Goal: Task Accomplishment & Management: Complete application form

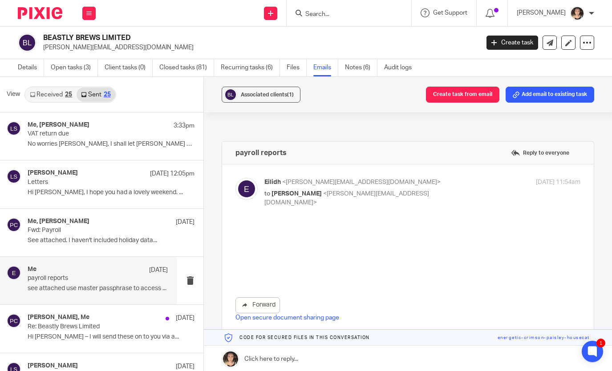
click at [333, 13] on input "Search" at bounding box center [344, 15] width 80 height 8
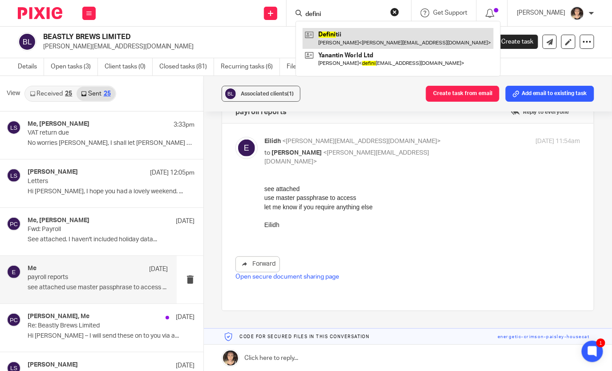
type input "defini"
click at [357, 40] on link at bounding box center [397, 38] width 191 height 20
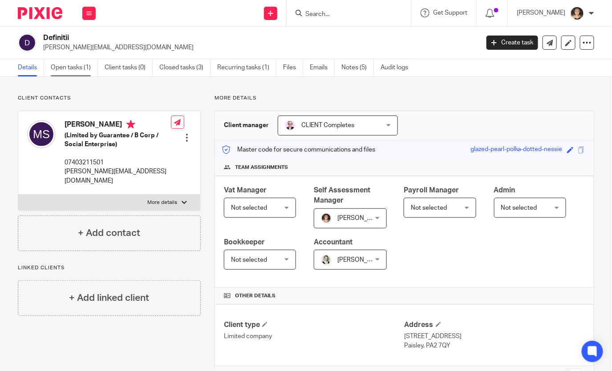
click at [68, 63] on link "Open tasks (1)" at bounding box center [74, 67] width 47 height 17
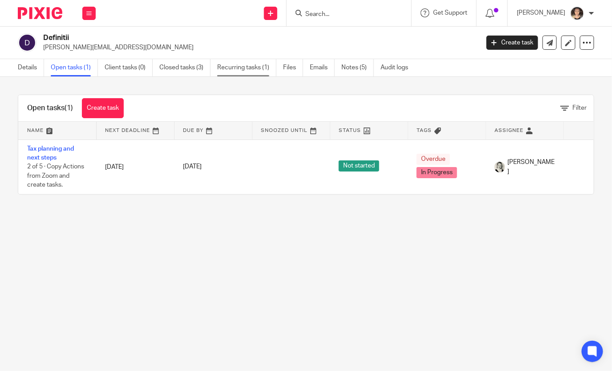
click at [257, 60] on link "Recurring tasks (1)" at bounding box center [246, 67] width 59 height 17
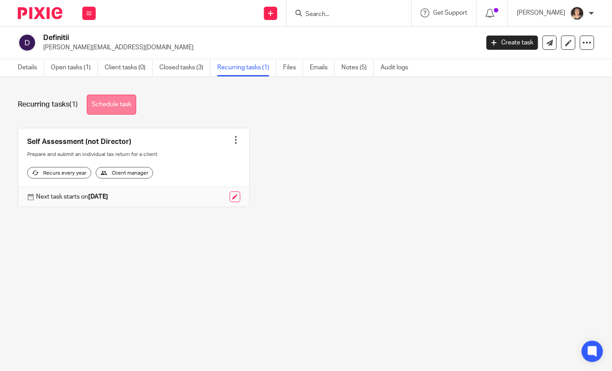
click at [116, 105] on link "Schedule task" at bounding box center [111, 105] width 49 height 20
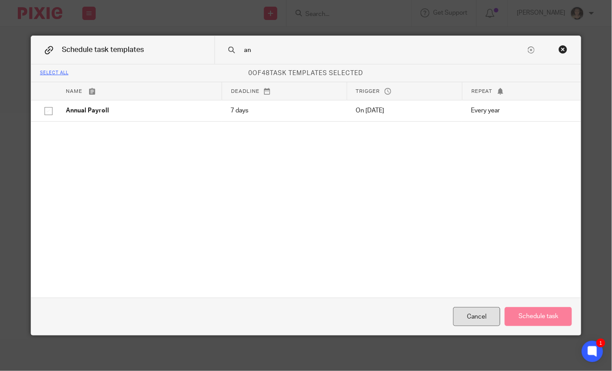
type input "a"
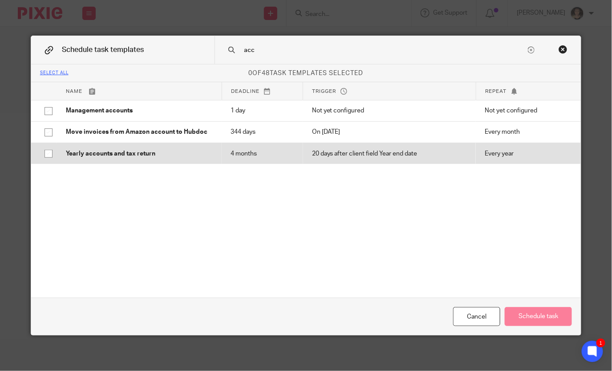
type input "acc"
click at [104, 156] on p "Yearly accounts and tax return" at bounding box center [139, 153] width 147 height 9
checkbox input "true"
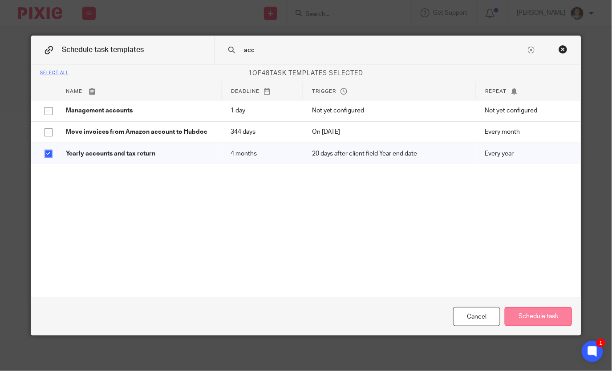
click at [527, 315] on button "Schedule task" at bounding box center [537, 316] width 67 height 19
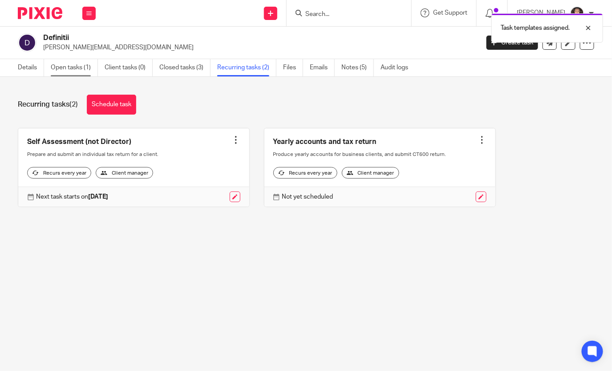
click at [70, 68] on link "Open tasks (1)" at bounding box center [74, 67] width 47 height 17
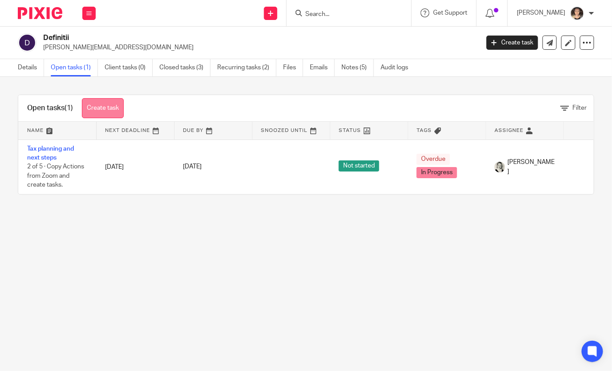
click at [101, 108] on link "Create task" at bounding box center [103, 108] width 42 height 20
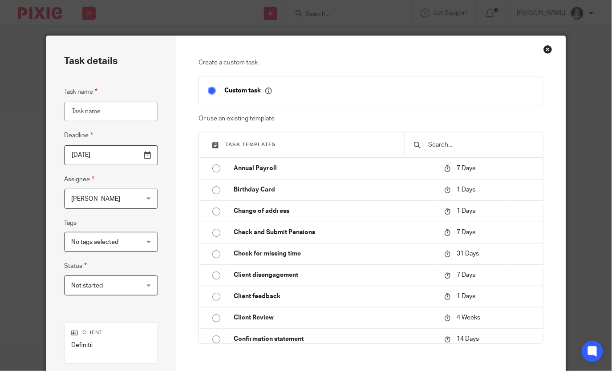
click at [474, 144] on input "text" at bounding box center [480, 145] width 107 height 10
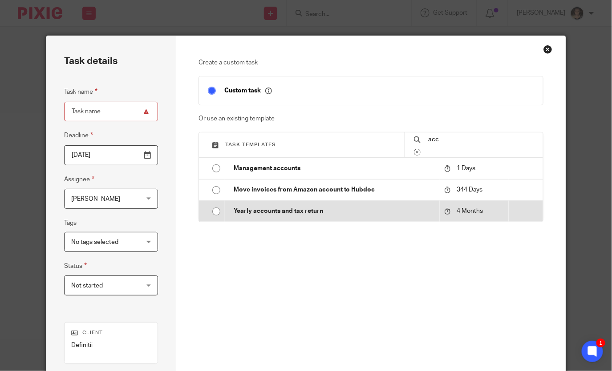
type input "acc"
click at [256, 207] on p "Yearly accounts and tax return" at bounding box center [335, 211] width 202 height 9
type input "[DATE]"
type input "Yearly accounts and tax return"
checkbox input "false"
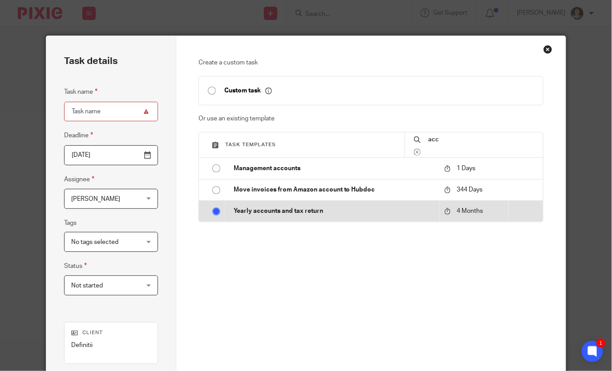
radio input "true"
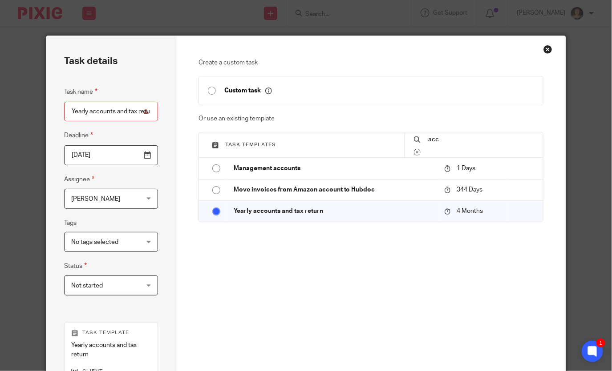
click at [128, 202] on span "[PERSON_NAME]" at bounding box center [105, 198] width 69 height 19
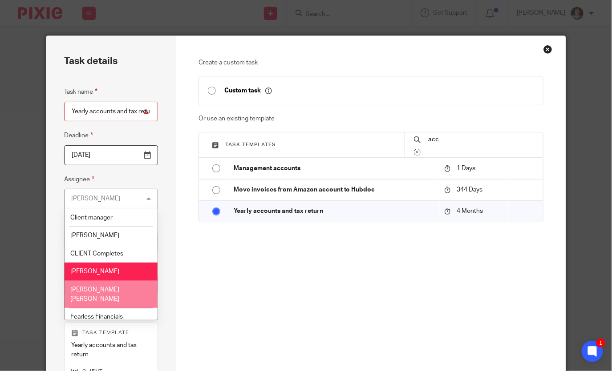
scroll to position [55, 0]
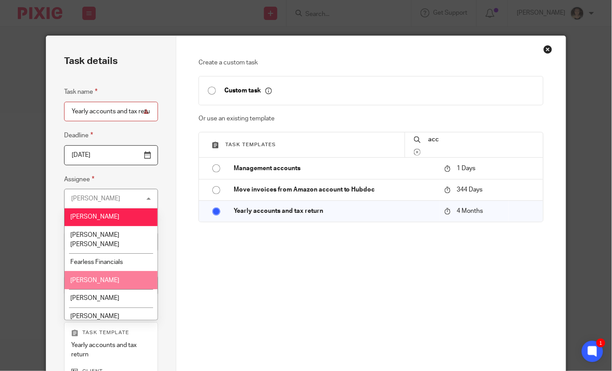
click at [100, 278] on span "[PERSON_NAME]" at bounding box center [94, 281] width 49 height 6
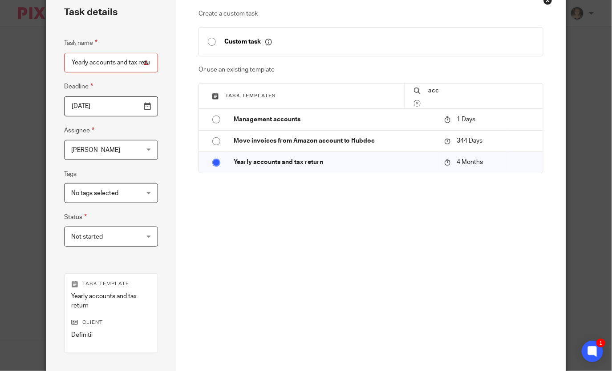
scroll to position [48, 0]
click at [113, 106] on input "[DATE]" at bounding box center [111, 107] width 94 height 20
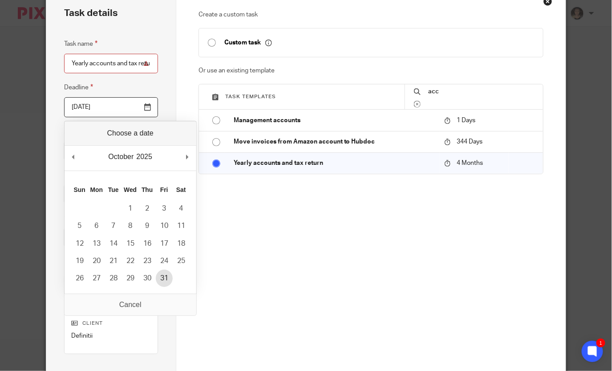
type input "[DATE]"
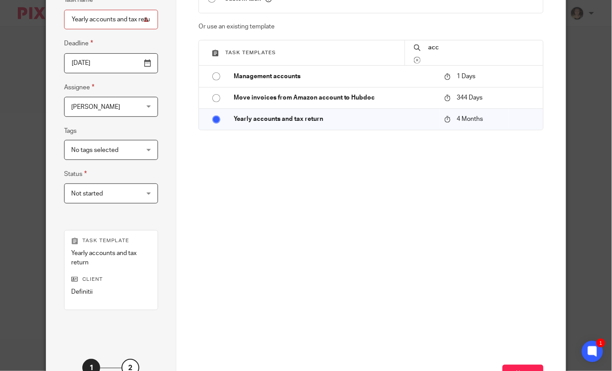
scroll to position [96, 0]
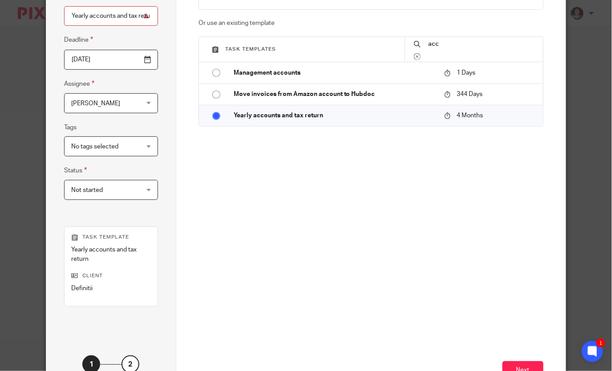
click at [90, 144] on span "No tags selected" at bounding box center [94, 147] width 47 height 6
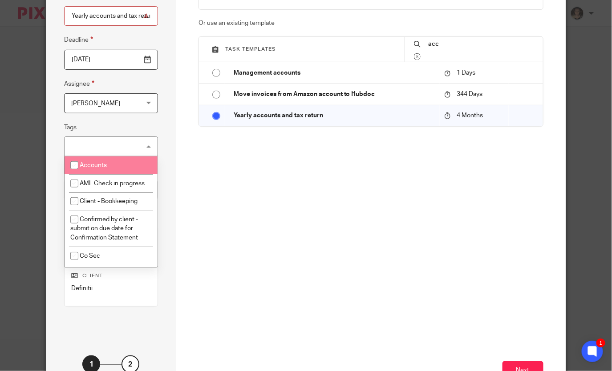
click at [97, 161] on li "Accounts" at bounding box center [111, 166] width 93 height 18
checkbox input "true"
click at [403, 289] on div "Next" at bounding box center [370, 326] width 345 height 154
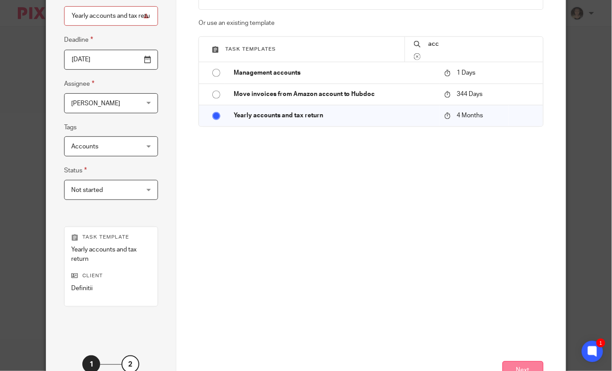
click at [530, 366] on button "Next" at bounding box center [522, 371] width 41 height 19
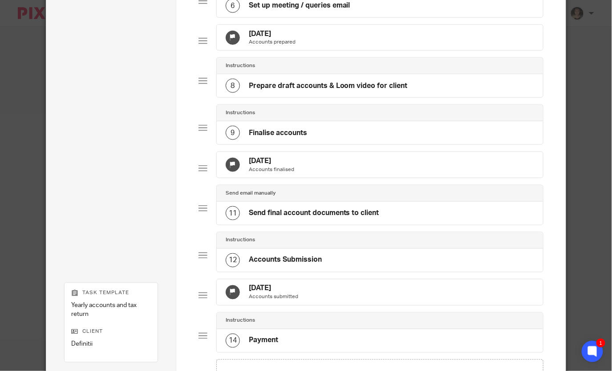
scroll to position [470, 0]
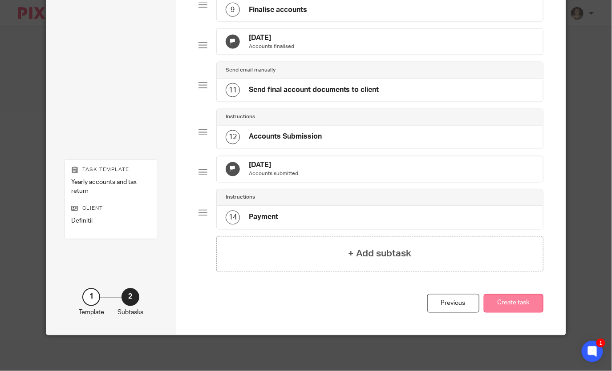
click at [520, 306] on button "Create task" at bounding box center [514, 303] width 60 height 19
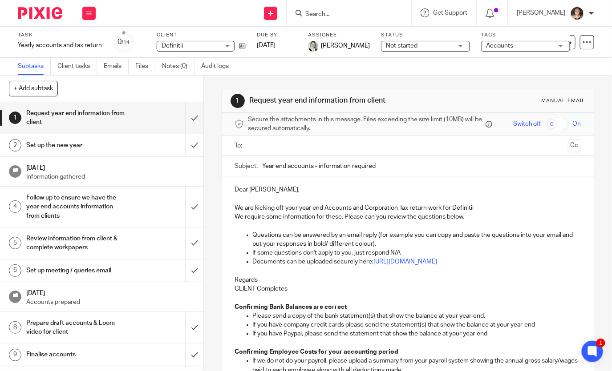
click at [270, 145] on input "text" at bounding box center [407, 146] width 313 height 10
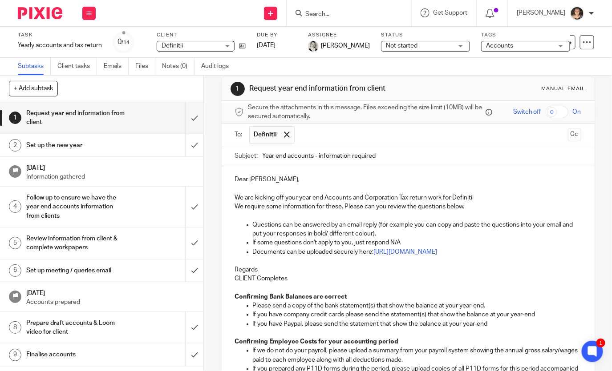
scroll to position [12, 0]
click at [569, 135] on button "Cc" at bounding box center [574, 135] width 13 height 13
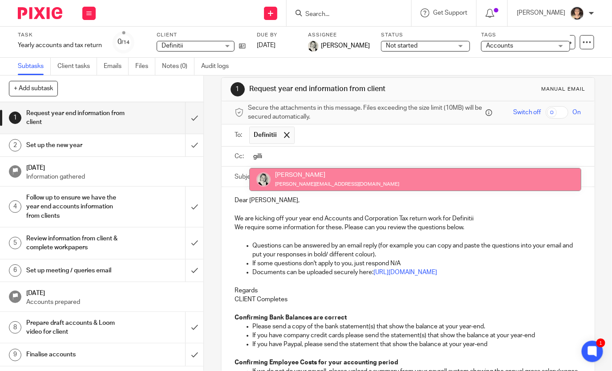
type input "gilli"
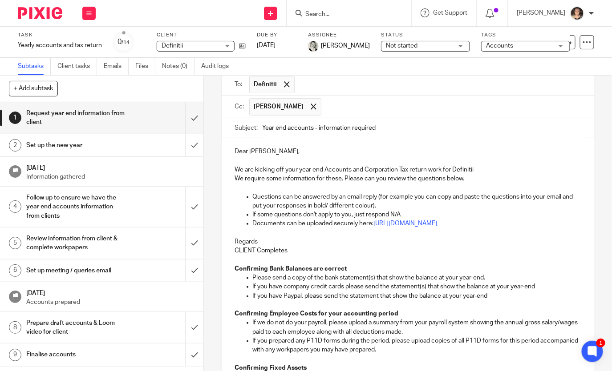
scroll to position [63, 0]
click at [486, 167] on p "We are kicking off your year end Accounts and Corporation Tax return work for D…" at bounding box center [408, 169] width 346 height 9
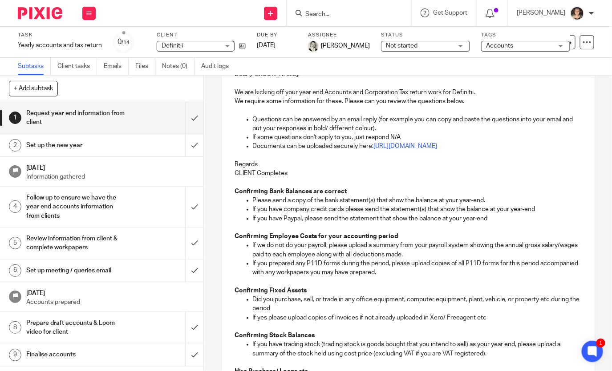
scroll to position [141, 0]
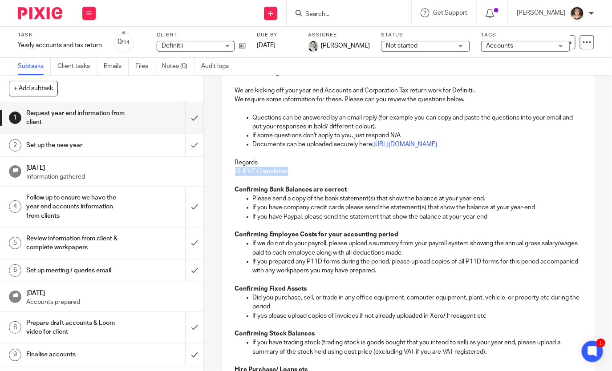
drag, startPoint x: 300, startPoint y: 178, endPoint x: 176, endPoint y: 178, distance: 124.1
click at [176, 178] on div "+ Add subtask Cancel + Add 1 Request year end information from client 2 Set up …" at bounding box center [306, 224] width 612 height 296
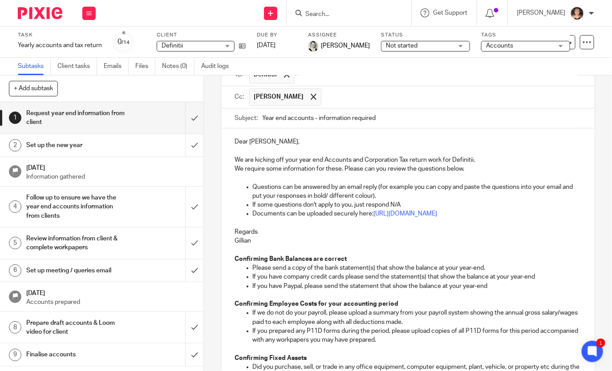
scroll to position [0, 0]
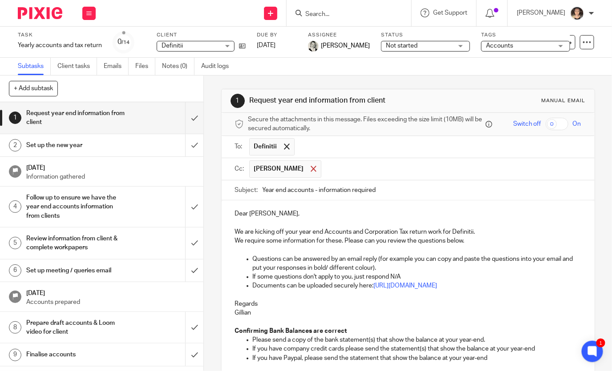
click at [310, 167] on span at bounding box center [313, 169] width 6 height 6
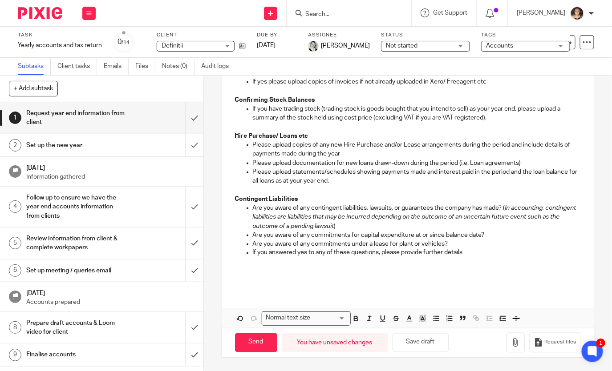
scroll to position [379, 0]
